Goal: Information Seeking & Learning: Find specific page/section

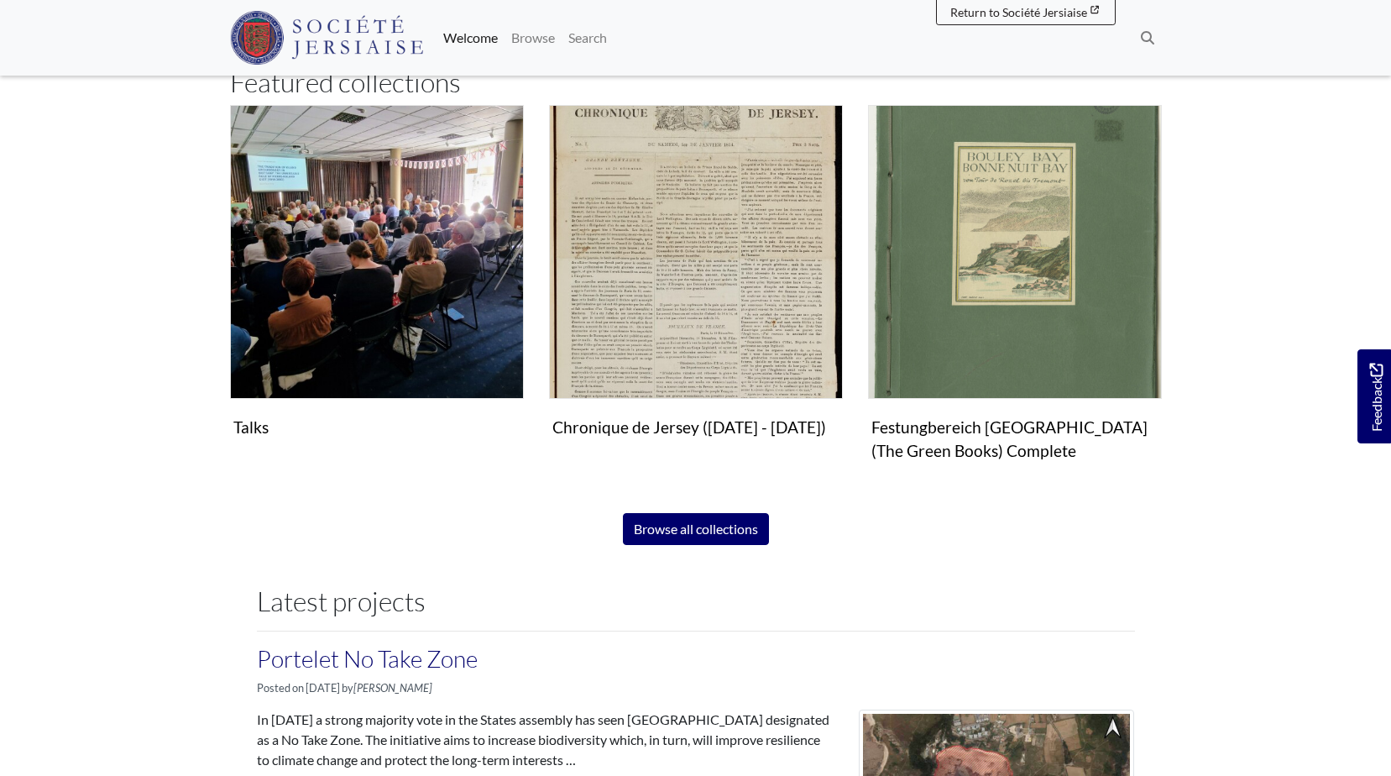
scroll to position [988, 0]
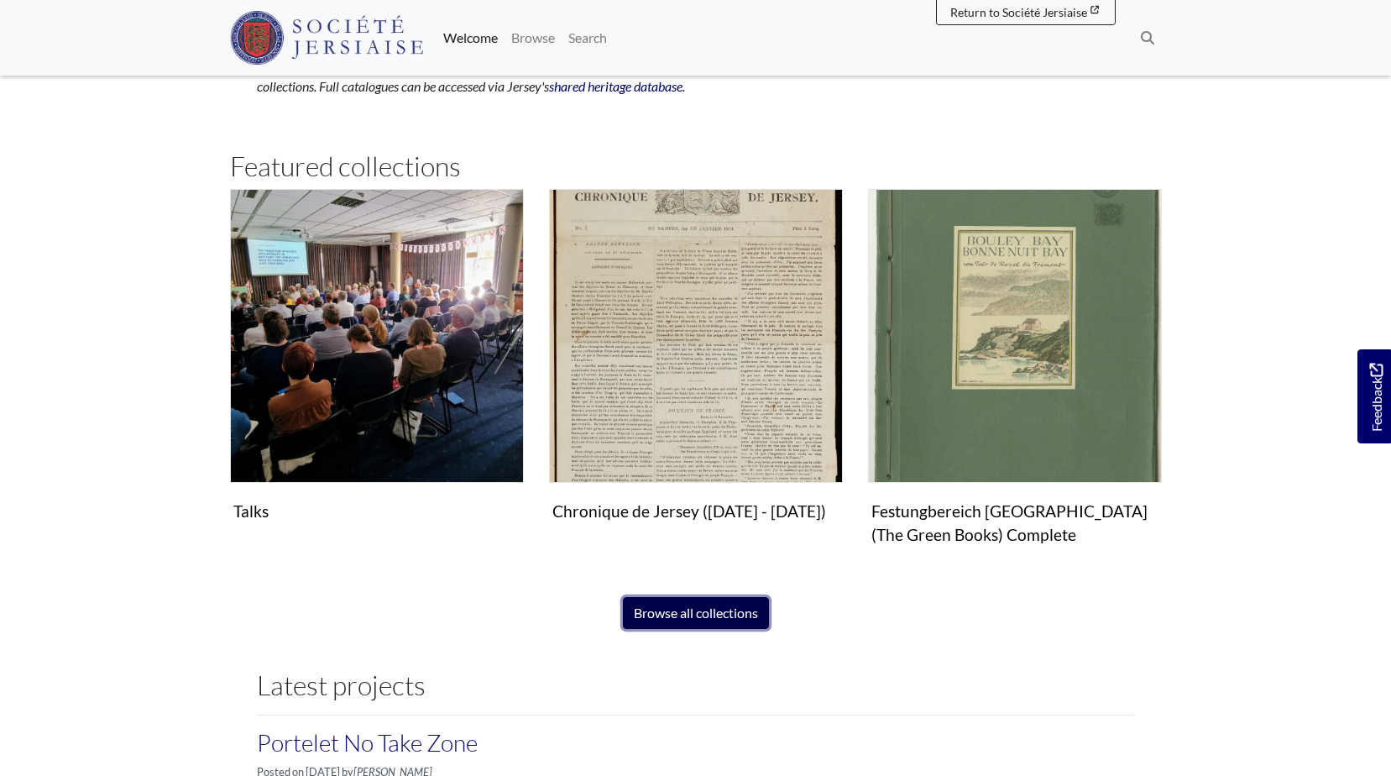
click at [674, 618] on link "Browse all collections" at bounding box center [696, 613] width 146 height 32
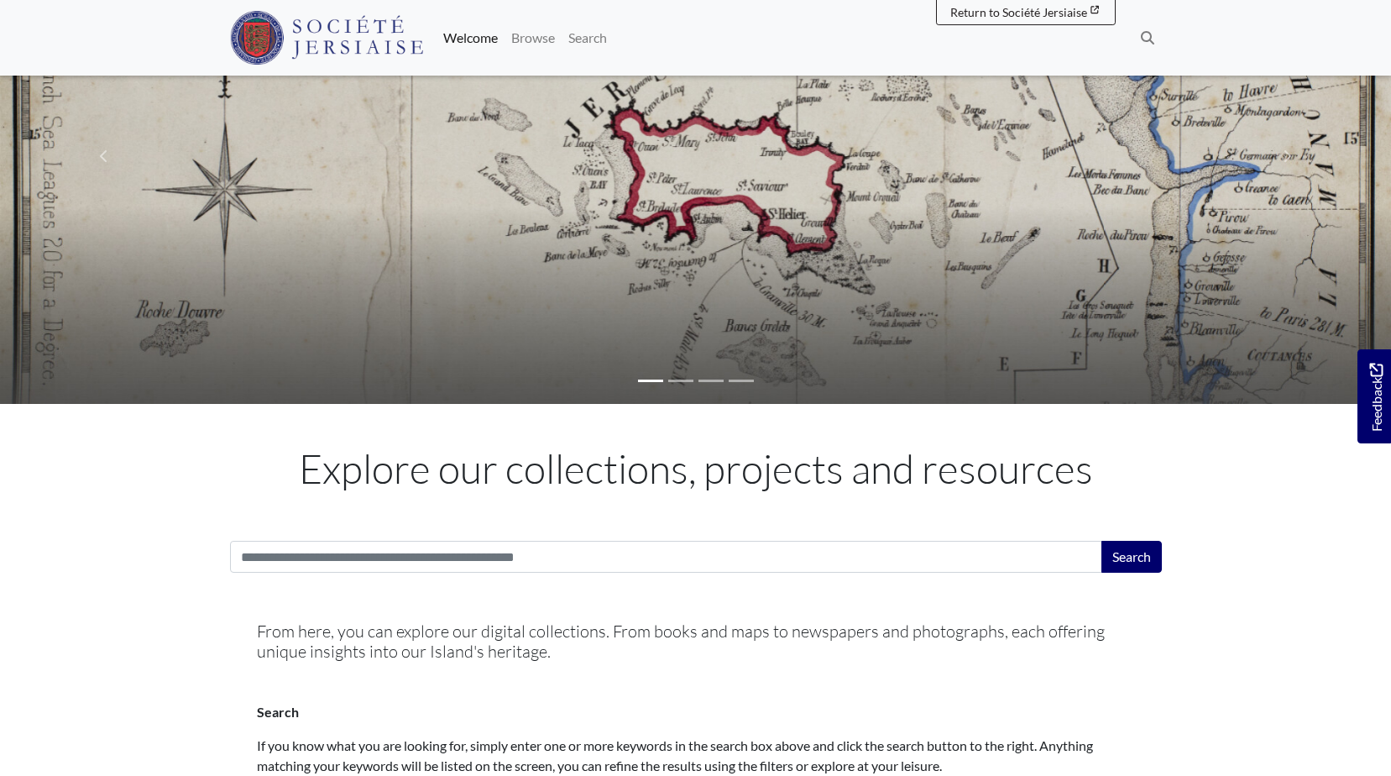
scroll to position [0, 0]
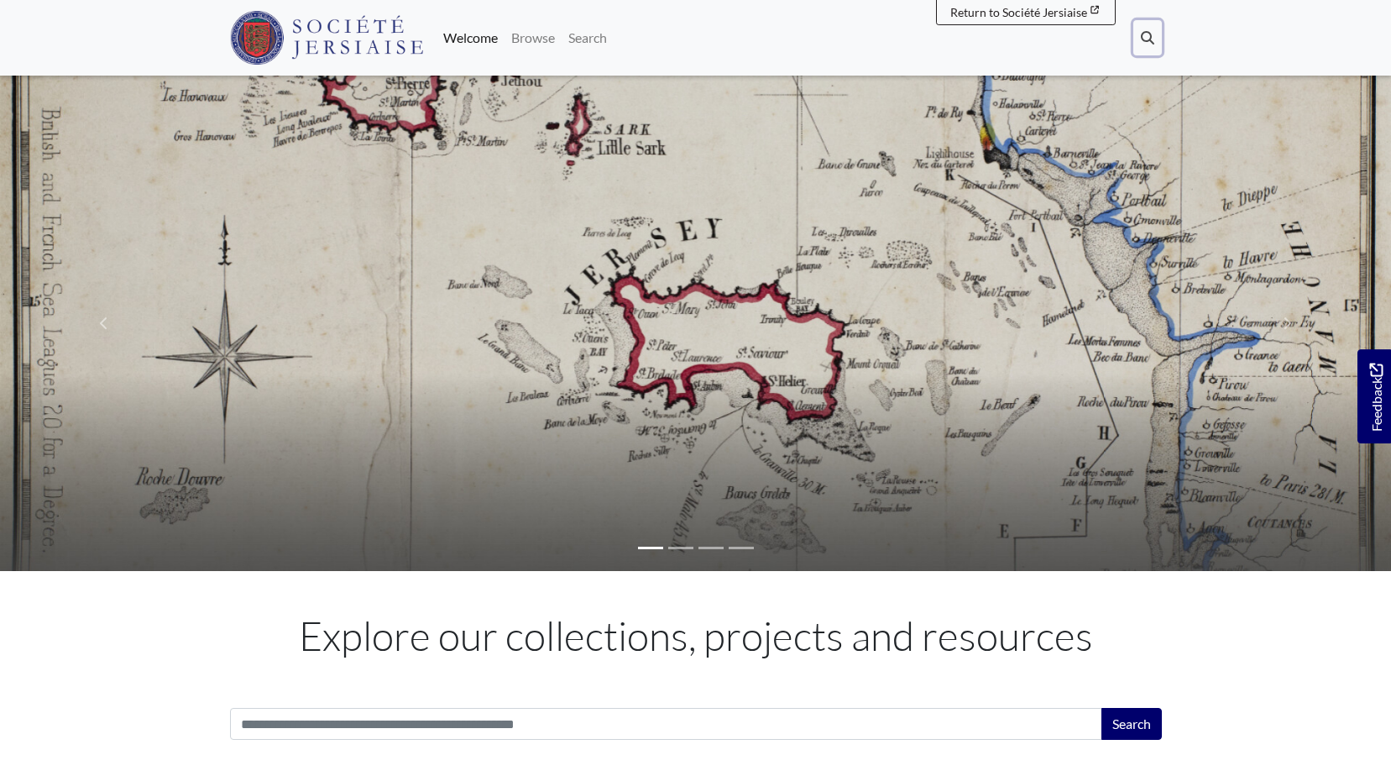
click at [1145, 45] on button "Search" at bounding box center [1148, 37] width 29 height 35
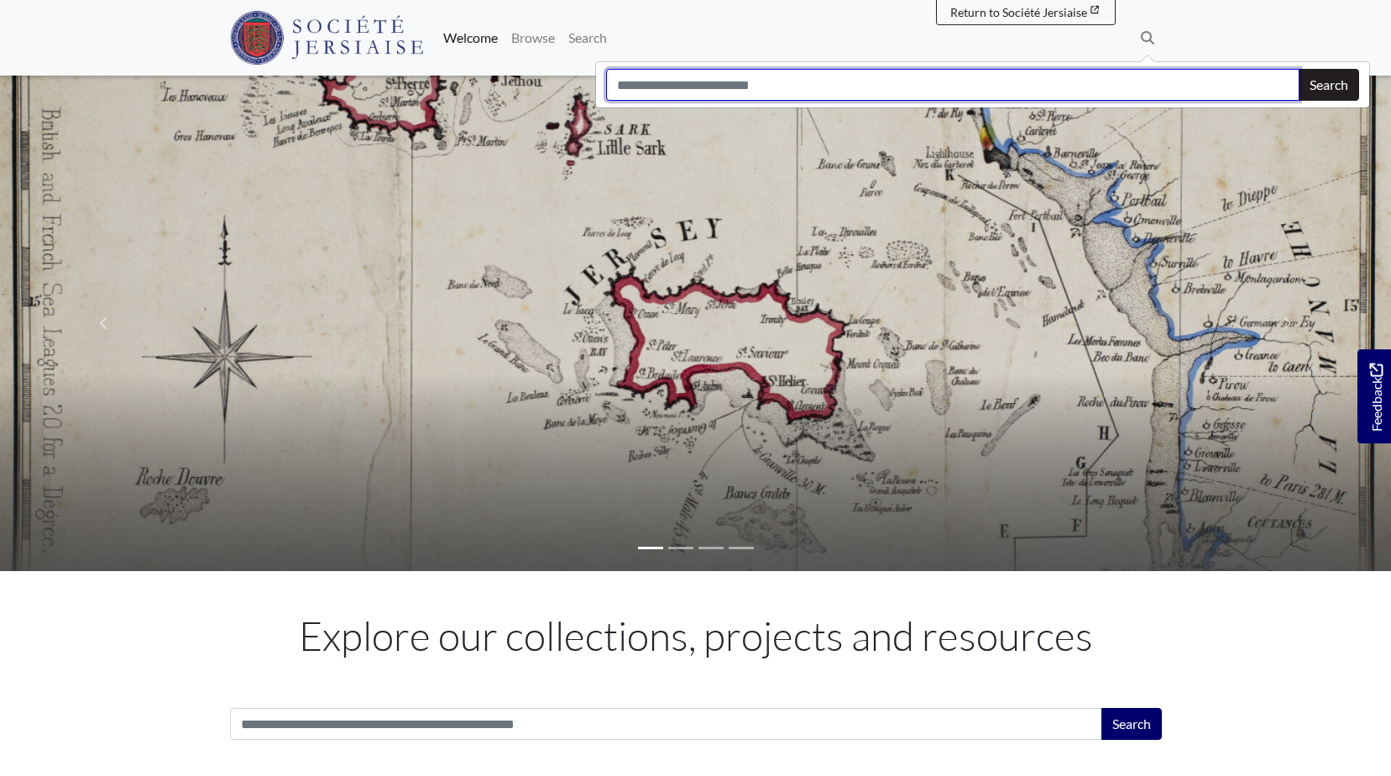
click at [708, 86] on input "Search" at bounding box center [953, 85] width 694 height 32
type input "*******"
click at [1299, 69] on button "Search" at bounding box center [1329, 85] width 60 height 32
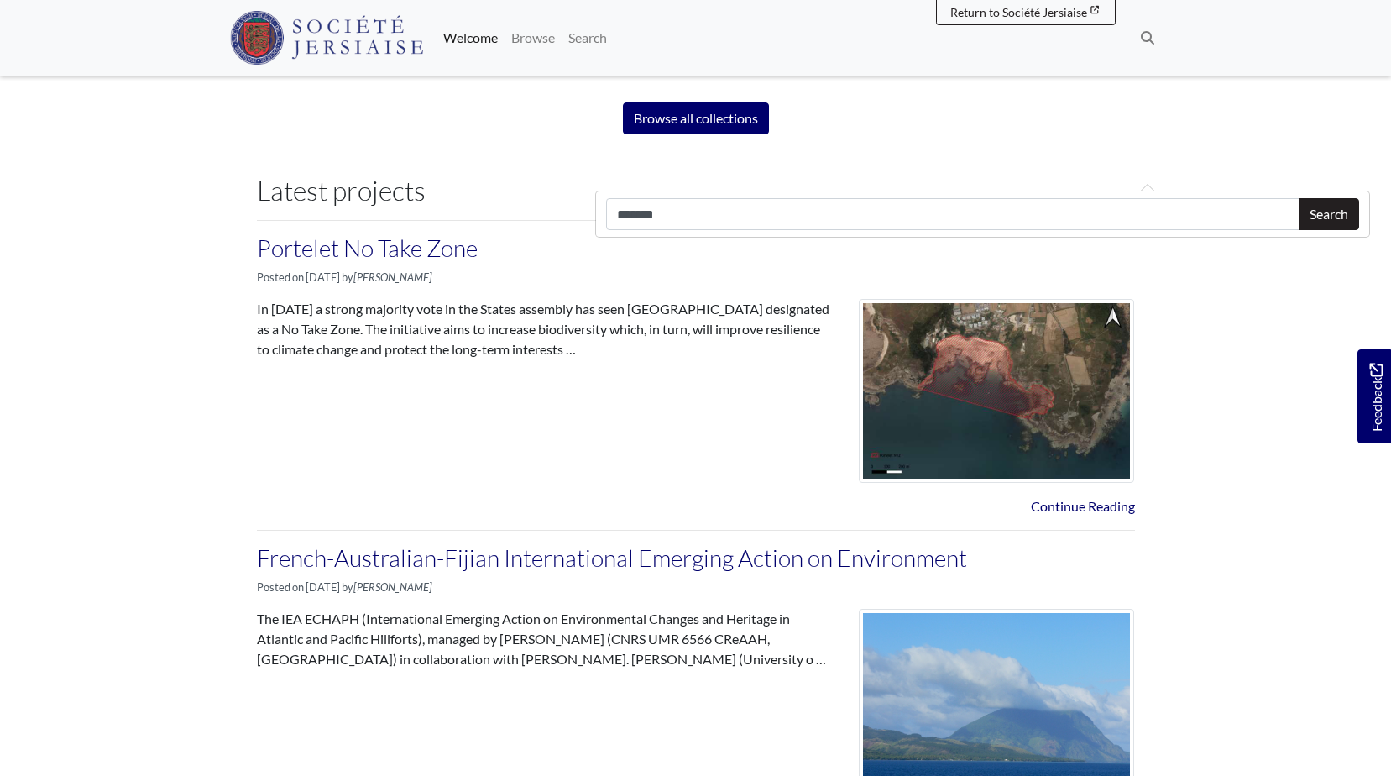
scroll to position [1679, 0]
